Goal: Check status: Check status

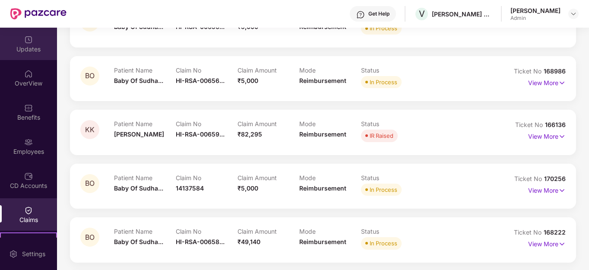
click at [26, 50] on div "Updates" at bounding box center [28, 49] width 57 height 9
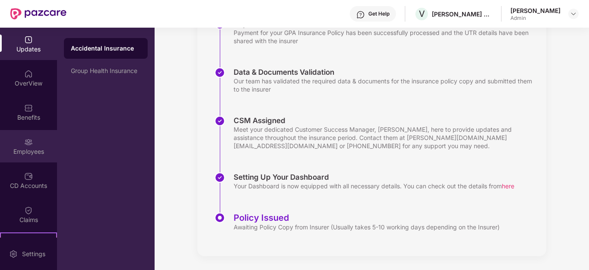
scroll to position [149, 0]
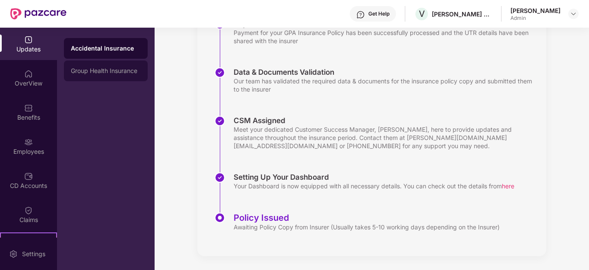
click at [97, 67] on div "Group Health Insurance" at bounding box center [106, 70] width 84 height 21
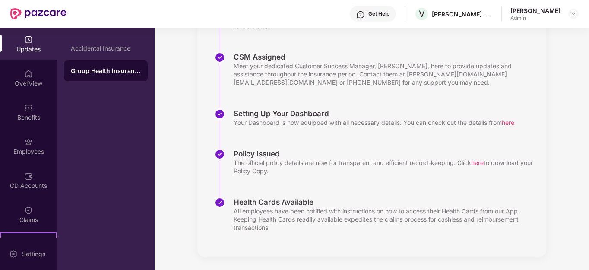
scroll to position [213, 0]
click at [90, 49] on div "Accidental Insurance" at bounding box center [106, 48] width 70 height 7
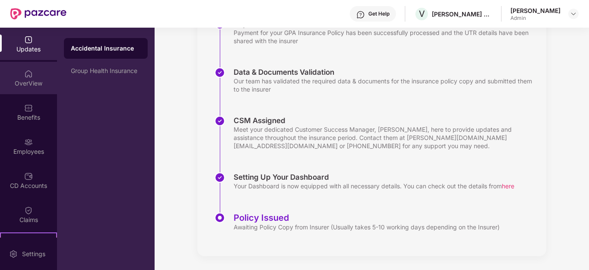
click at [22, 82] on div "OverView" at bounding box center [28, 83] width 57 height 9
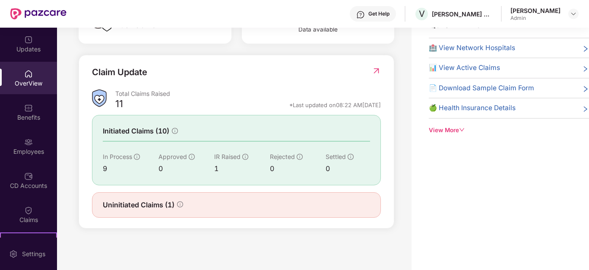
scroll to position [261, 0]
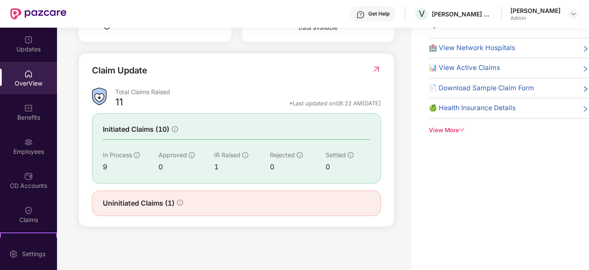
click at [374, 68] on img at bounding box center [376, 69] width 9 height 9
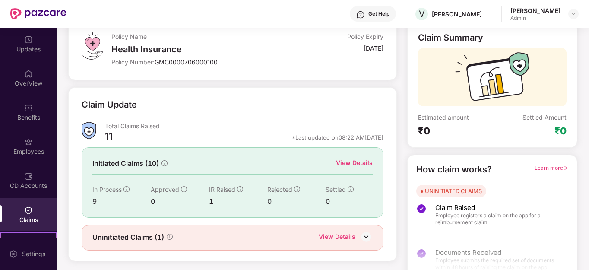
scroll to position [68, 0]
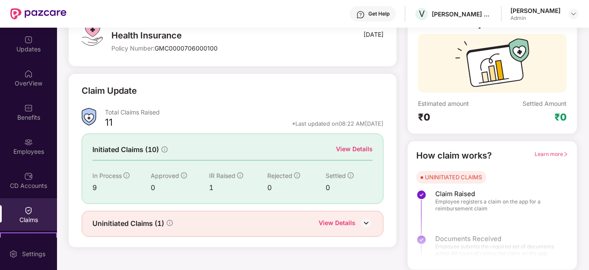
click at [346, 225] on div "View Details" at bounding box center [337, 223] width 37 height 11
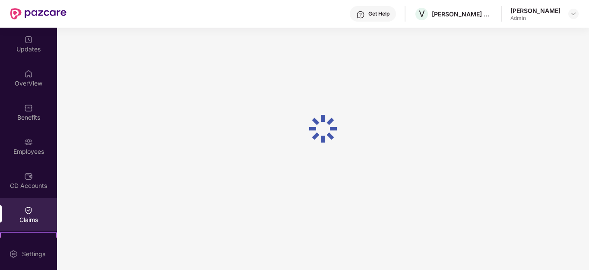
scroll to position [28, 0]
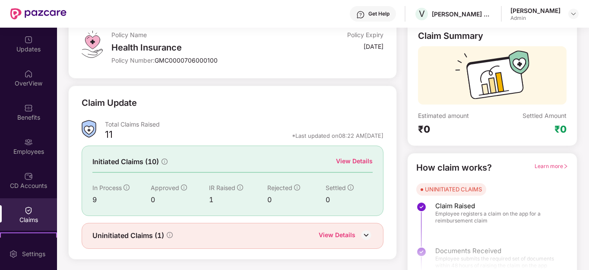
scroll to position [68, 0]
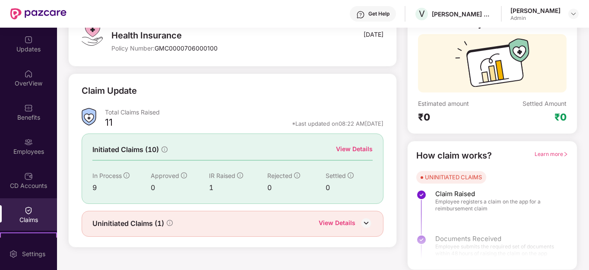
click at [357, 146] on div "View Details" at bounding box center [354, 149] width 37 height 10
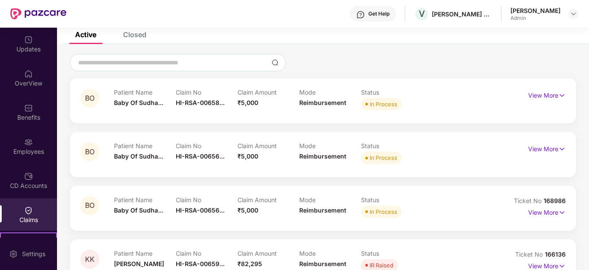
scroll to position [132, 0]
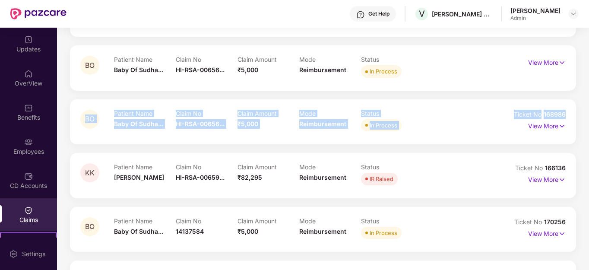
drag, startPoint x: 587, startPoint y: 97, endPoint x: 590, endPoint y: 86, distance: 11.0
click at [589, 86] on html "Get Help V [PERSON_NAME] ESTATES DEVELOPERS PRIVATE LIMITED [PERSON_NAME] Admin…" at bounding box center [294, 135] width 589 height 270
drag, startPoint x: 412, startPoint y: 124, endPoint x: 409, endPoint y: 127, distance: 4.6
click at [412, 123] on div "In Process" at bounding box center [392, 125] width 62 height 12
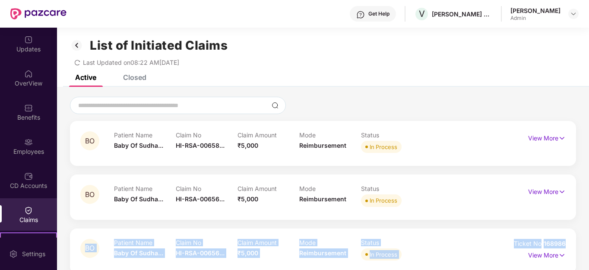
scroll to position [2, 0]
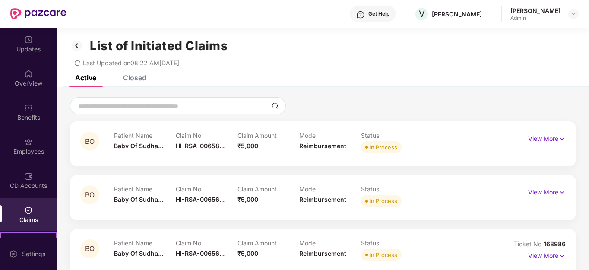
click at [410, 184] on div "BO Patient Name Baby Of Sudha... Claim No HI-RSA-00656... Claim Amount ₹5,000 M…" at bounding box center [323, 197] width 506 height 45
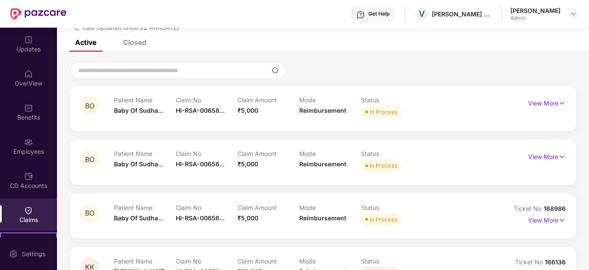
scroll to position [89, 0]
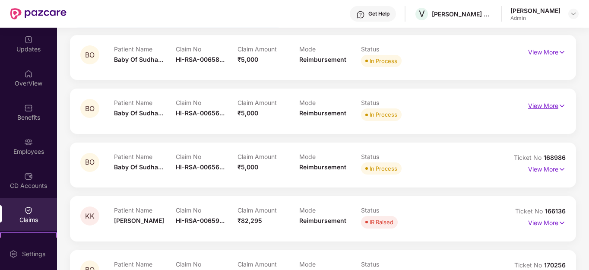
click at [546, 105] on p "View More" at bounding box center [547, 105] width 38 height 12
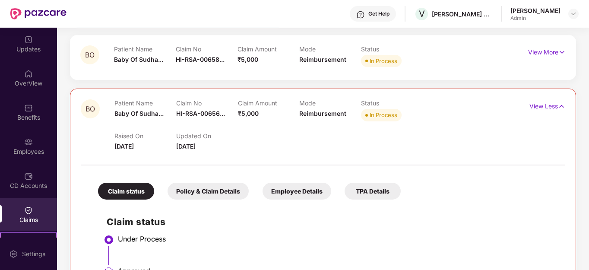
click at [546, 105] on p "View Less" at bounding box center [548, 105] width 36 height 12
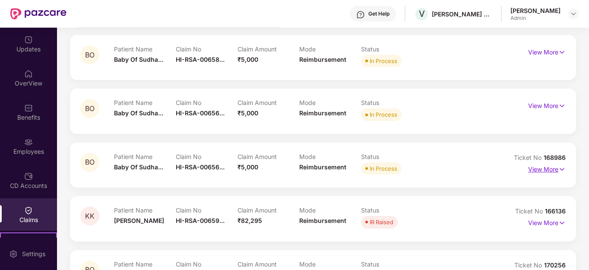
click at [541, 168] on p "View More" at bounding box center [547, 168] width 38 height 12
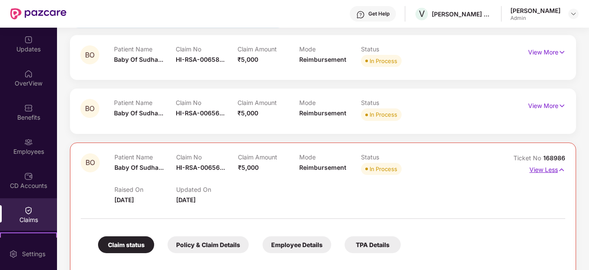
click at [541, 168] on p "View Less" at bounding box center [548, 169] width 36 height 12
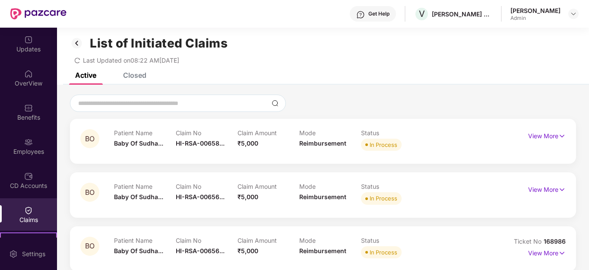
scroll to position [0, 0]
